Goal: Use online tool/utility

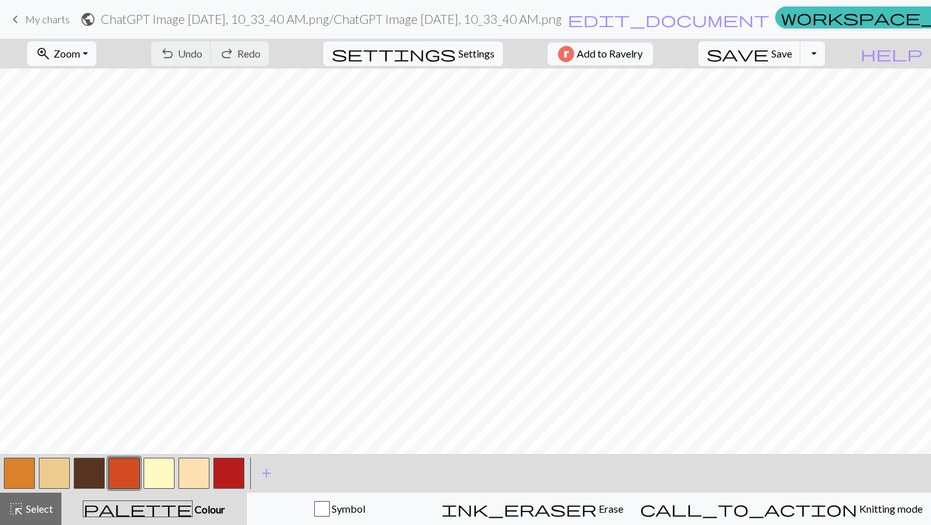
click at [123, 474] on button "button" at bounding box center [124, 473] width 31 height 31
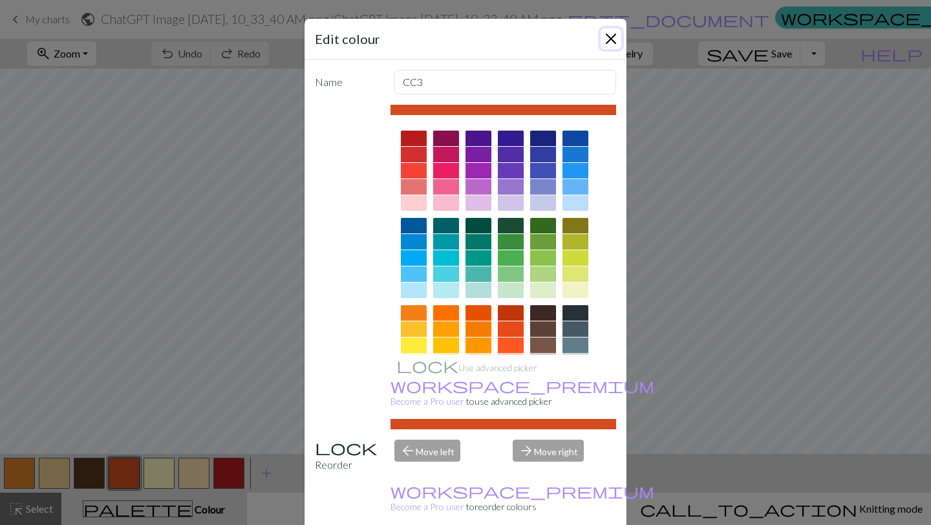
click at [605, 41] on button "Close" at bounding box center [611, 38] width 21 height 21
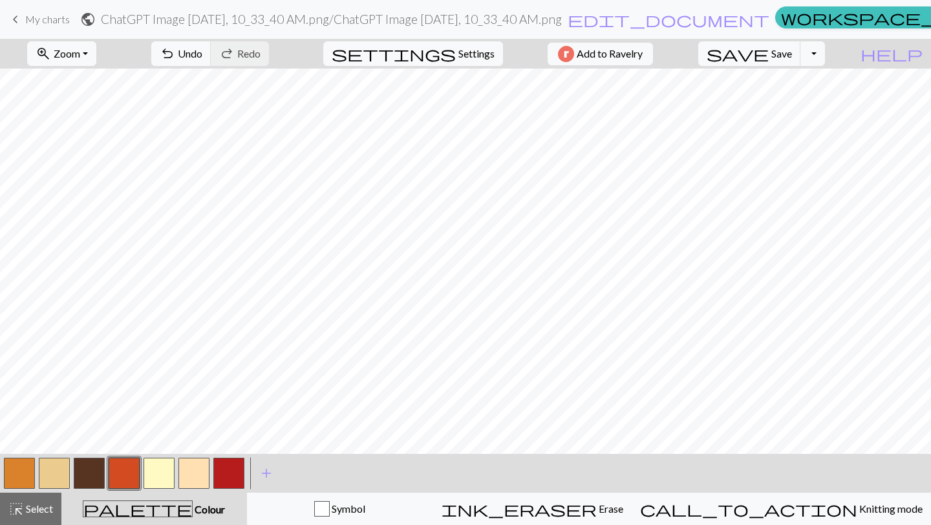
click at [13, 468] on button "button" at bounding box center [19, 473] width 31 height 31
click at [10, 476] on button "button" at bounding box center [19, 473] width 31 height 31
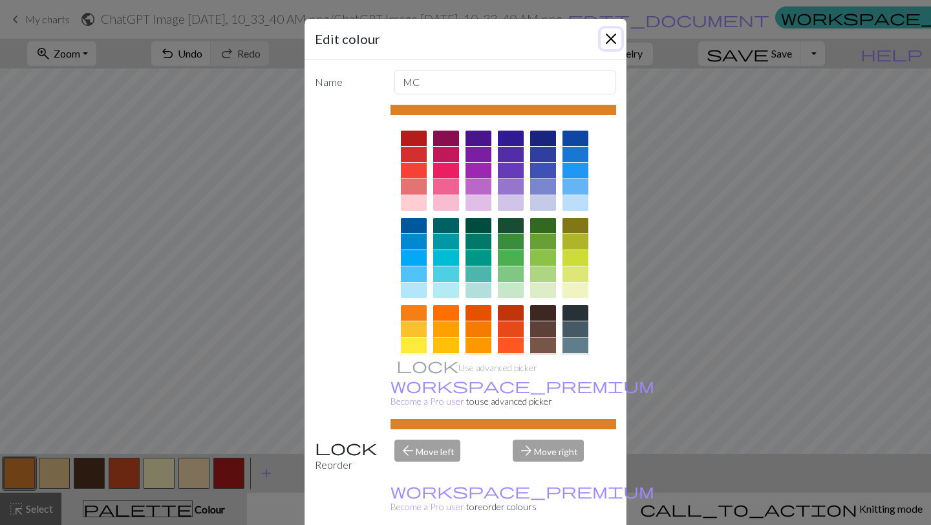
click at [608, 30] on button "Close" at bounding box center [611, 38] width 21 height 21
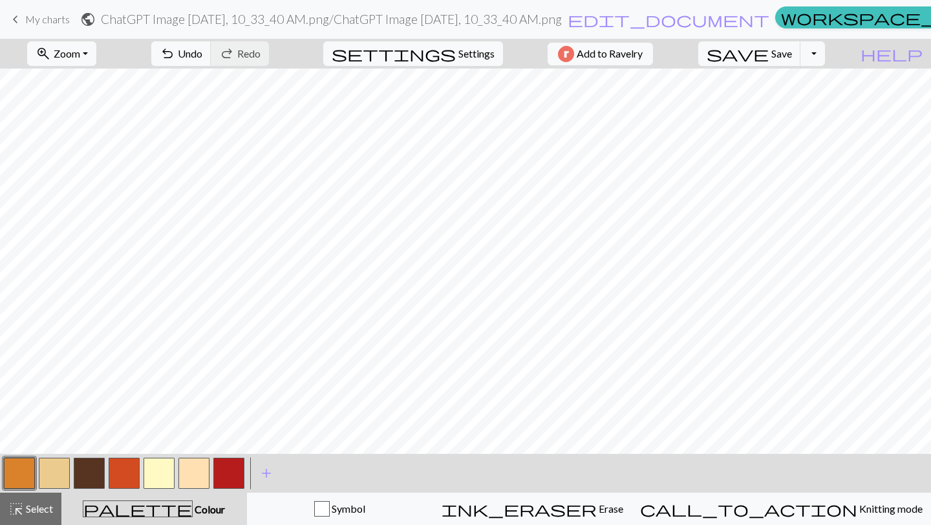
click at [122, 475] on button "button" at bounding box center [124, 473] width 31 height 31
click at [235, 468] on button "button" at bounding box center [228, 473] width 31 height 31
click at [52, 465] on button "button" at bounding box center [54, 473] width 31 height 31
click at [234, 474] on button "button" at bounding box center [228, 473] width 31 height 31
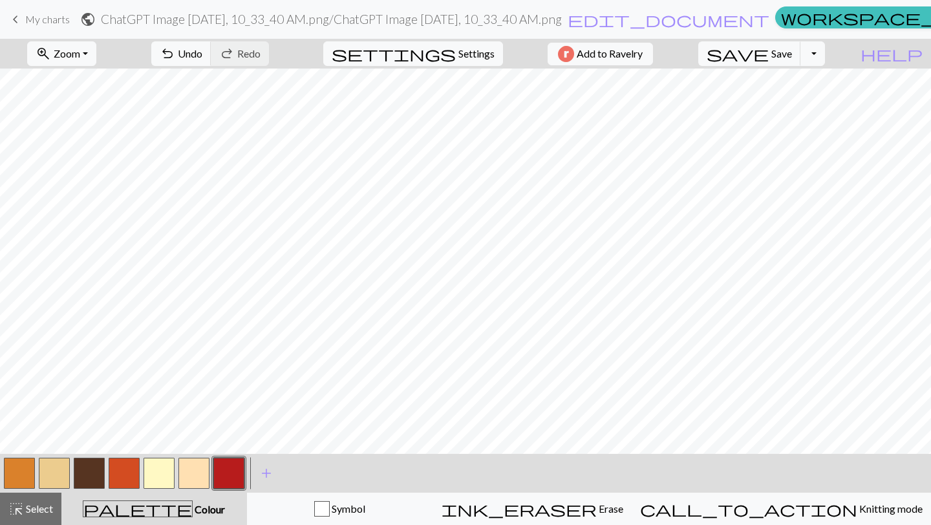
click at [16, 472] on button "button" at bounding box center [19, 473] width 31 height 31
click at [127, 480] on button "button" at bounding box center [124, 473] width 31 height 31
click at [16, 467] on button "button" at bounding box center [19, 473] width 31 height 31
click at [10, 468] on button "button" at bounding box center [19, 473] width 31 height 31
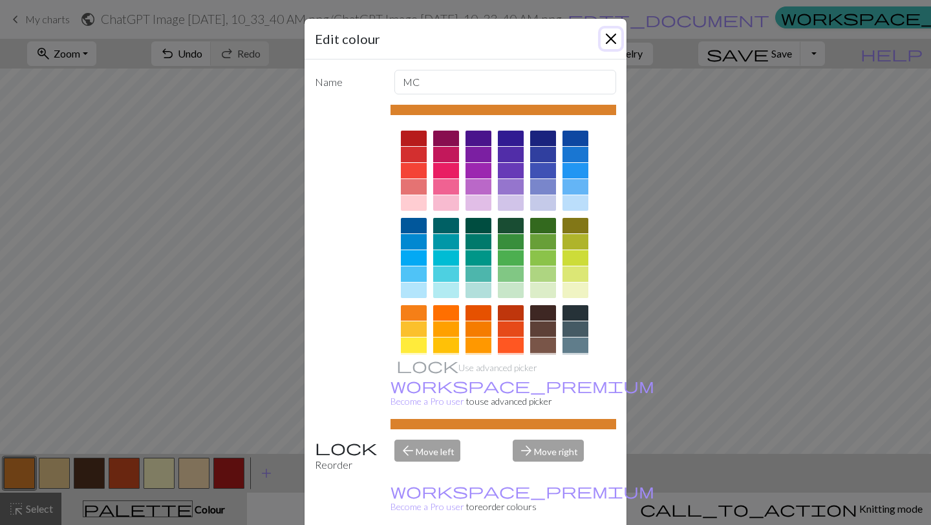
click at [610, 33] on button "Close" at bounding box center [611, 38] width 21 height 21
